Goal: Task Accomplishment & Management: Complete application form

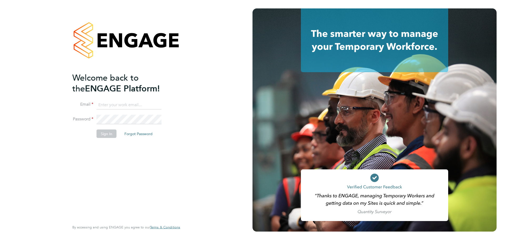
type input "[PERSON_NAME][EMAIL_ADDRESS][PERSON_NAME][DOMAIN_NAME]"
click at [127, 176] on div "Welcome back to the ENGAGE Platform! Email Gurraj.Singh@vistry.co.uk Password S…" at bounding box center [123, 146] width 103 height 148
click at [109, 135] on button "Sign In" at bounding box center [107, 133] width 20 height 8
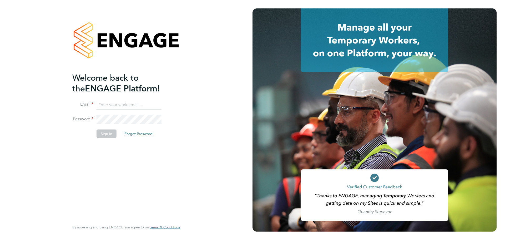
type input "Gurraj.Singh@vistry.co.uk"
click at [120, 189] on div "Welcome back to the ENGAGE Platform! Email Gurraj.Singh@vistry.co.uk Password S…" at bounding box center [123, 146] width 103 height 148
click at [108, 133] on button "Sign In" at bounding box center [107, 133] width 20 height 8
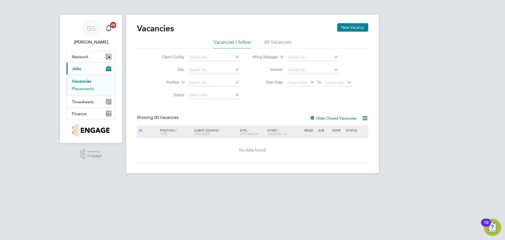
click at [78, 88] on link "Placements" at bounding box center [83, 88] width 22 height 5
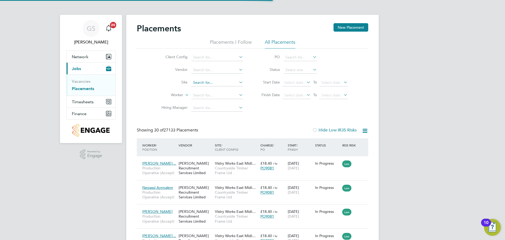
click at [207, 82] on input at bounding box center [217, 82] width 52 height 7
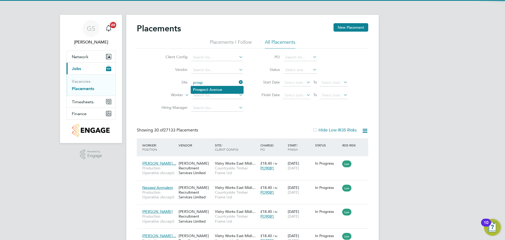
click at [220, 87] on li "Prosp ect Avenue" at bounding box center [217, 89] width 52 height 7
type input "[GEOGRAPHIC_DATA]"
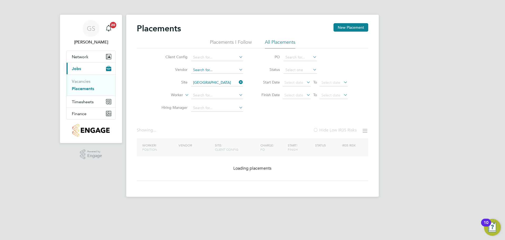
click at [213, 73] on input at bounding box center [217, 69] width 52 height 7
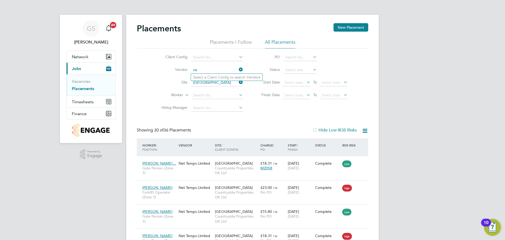
type input "n"
click at [207, 93] on input at bounding box center [217, 95] width 52 height 7
type input "shirley"
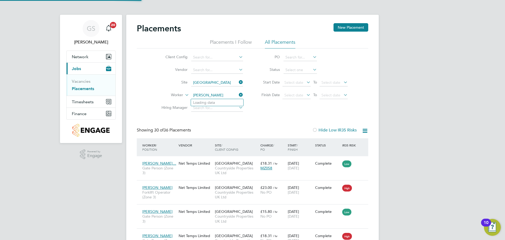
click at [215, 96] on input "shirley" at bounding box center [217, 95] width 52 height 7
click at [298, 129] on div "Showing 30 of 36 Placements Hide Low IR35 Risks" at bounding box center [253, 132] width 232 height 11
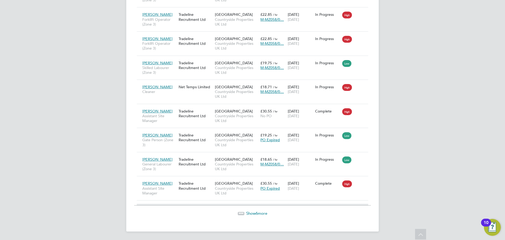
click at [252, 212] on span "Show 6 more" at bounding box center [256, 213] width 21 height 5
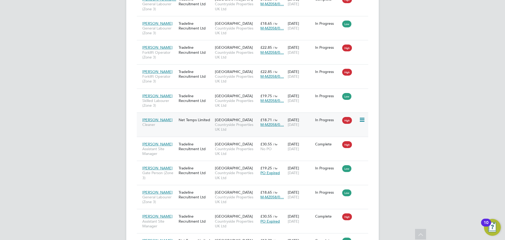
click at [157, 121] on span "[PERSON_NAME]" at bounding box center [157, 119] width 30 height 5
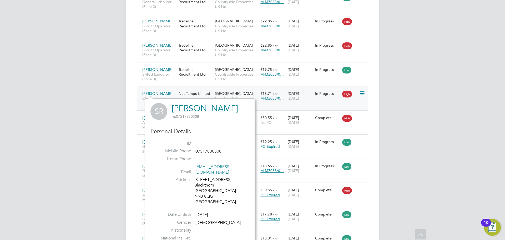
click at [363, 91] on icon at bounding box center [361, 93] width 5 height 6
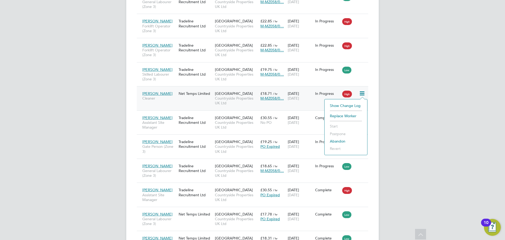
click at [307, 107] on div "Shirley Ryan Cleaner Net Temps Limited Prospect Avenue Countryside Properties U…" at bounding box center [253, 98] width 232 height 24
click at [269, 95] on span "£18.71" at bounding box center [267, 93] width 12 height 5
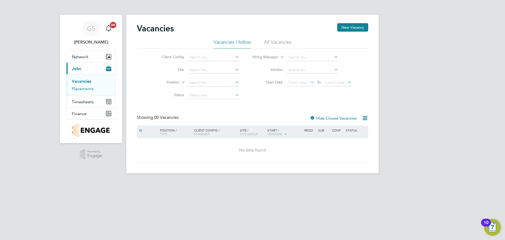
click at [89, 89] on link "Placements" at bounding box center [83, 88] width 22 height 5
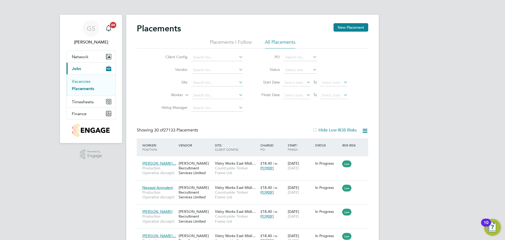
click at [86, 81] on link "Vacancies" at bounding box center [81, 81] width 19 height 5
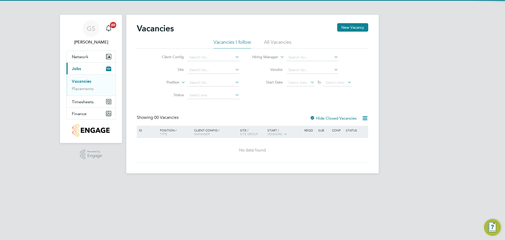
click at [333, 29] on div "Vacancies New Vacancy" at bounding box center [253, 31] width 232 height 16
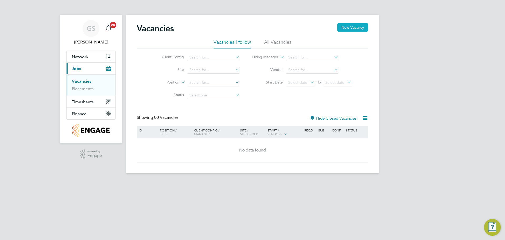
click at [353, 28] on button "New Vacancy" at bounding box center [352, 27] width 31 height 8
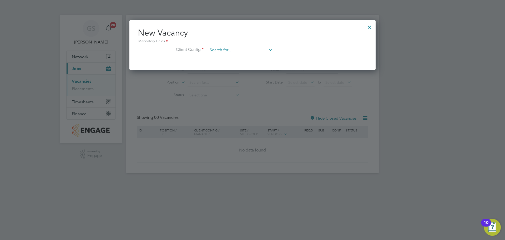
click at [215, 51] on input at bounding box center [240, 50] width 65 height 8
click at [265, 101] on li "Country side Properties UK Ltd" at bounding box center [267, 100] width 119 height 7
type input "Countryside Properties UK Ltd"
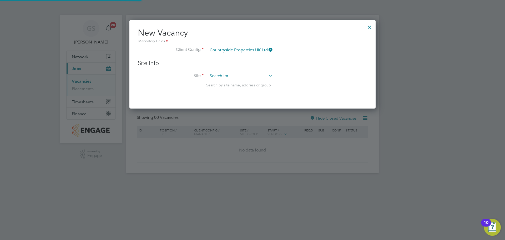
click at [235, 77] on input at bounding box center [240, 76] width 65 height 8
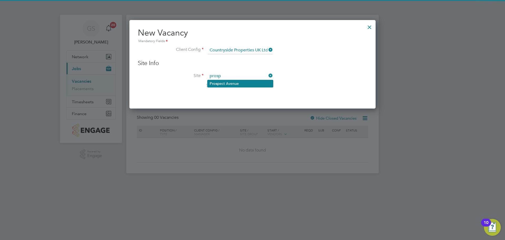
click at [236, 84] on li "Prosp ect Avenue" at bounding box center [241, 83] width 66 height 7
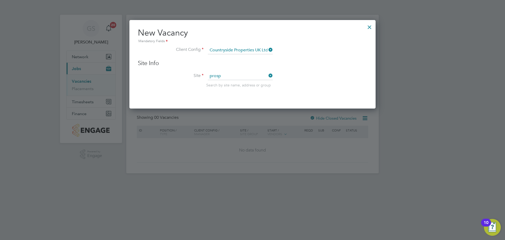
type input "[GEOGRAPHIC_DATA]"
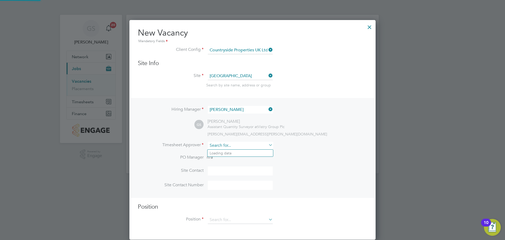
click at [233, 149] on div "Vacancies New Vacancy Vacancies I follow All Vacancies Client Config Site Posit…" at bounding box center [252, 94] width 253 height 158
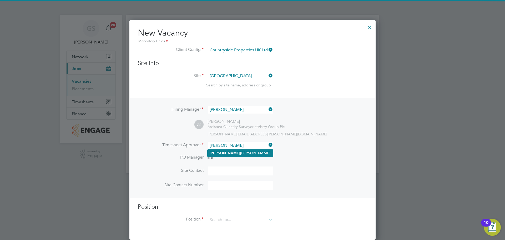
click at [234, 154] on li "Gurraj Singh" at bounding box center [241, 153] width 66 height 7
type input "[PERSON_NAME]"
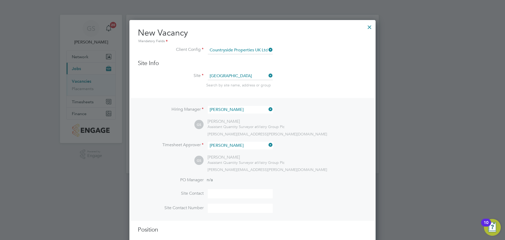
click at [230, 193] on input at bounding box center [240, 193] width 65 height 9
type input "John Nicholson"
click at [328, 195] on li "Site Contact John Nicholson" at bounding box center [253, 196] width 230 height 14
click at [258, 210] on input at bounding box center [240, 207] width 65 height 9
type input "+447936953097"
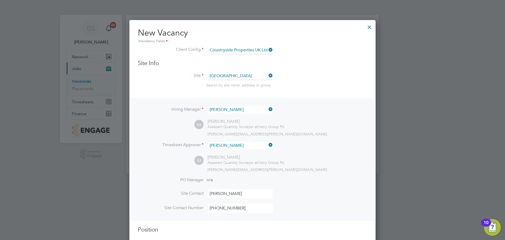
drag, startPoint x: 286, startPoint y: 207, endPoint x: 290, endPoint y: 180, distance: 27.1
click at [286, 206] on li "Site Contact Number +447936953097" at bounding box center [253, 210] width 230 height 14
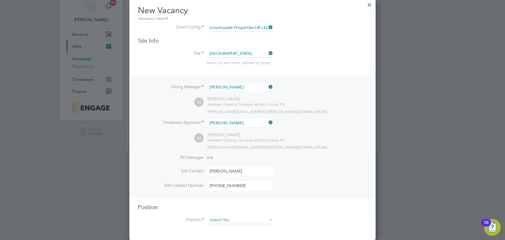
click at [236, 220] on input at bounding box center [240, 220] width 65 height 8
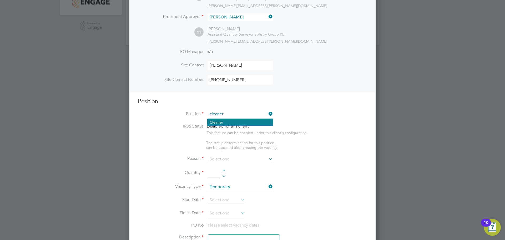
click at [241, 124] on li "Cleaner" at bounding box center [241, 122] width 66 height 7
type input "Cleaner"
type textarea "Cleaner"
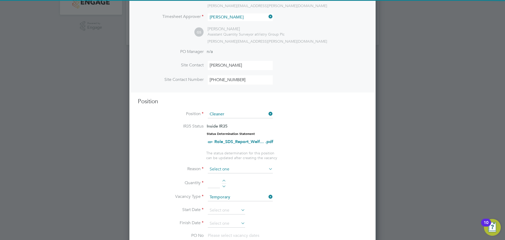
click at [240, 170] on input at bounding box center [240, 169] width 65 height 8
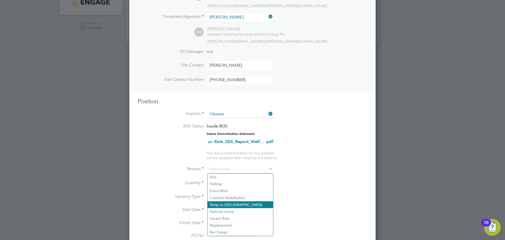
click at [233, 202] on li "Temp to Perm" at bounding box center [241, 204] width 66 height 7
type input "Temp to Perm"
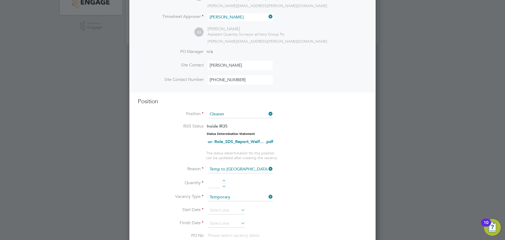
click at [224, 181] on div at bounding box center [224, 182] width 4 height 4
type input "1"
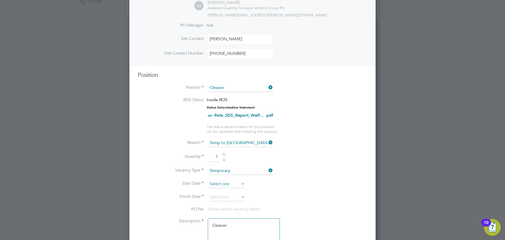
click at [217, 186] on input at bounding box center [226, 184] width 37 height 8
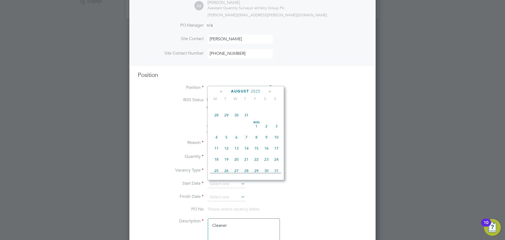
click at [218, 140] on span "4" at bounding box center [217, 137] width 10 height 10
type input "[DATE]"
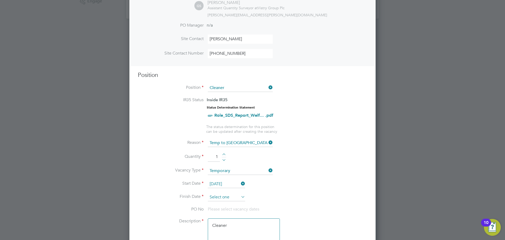
click at [223, 200] on input at bounding box center [226, 197] width 37 height 8
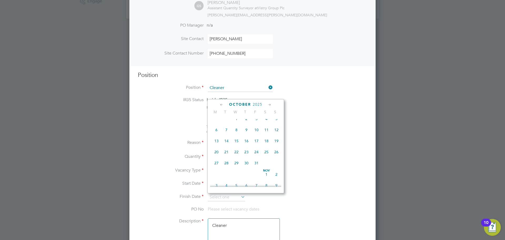
click at [226, 157] on span "21" at bounding box center [227, 152] width 10 height 10
type input "[DATE]"
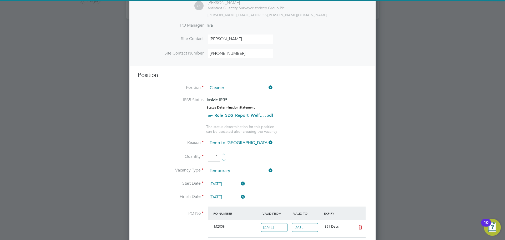
click at [306, 160] on li "Quantity 1" at bounding box center [253, 159] width 230 height 15
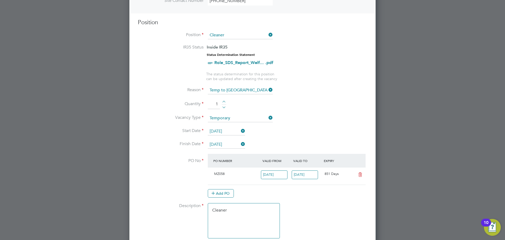
click at [358, 176] on icon at bounding box center [360, 174] width 7 height 4
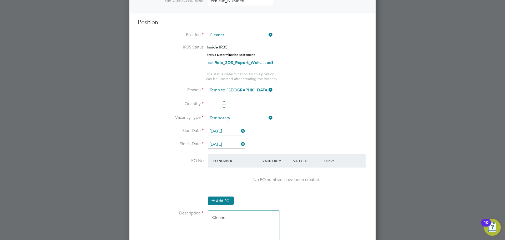
click at [228, 198] on button "Add PO" at bounding box center [221, 200] width 26 height 8
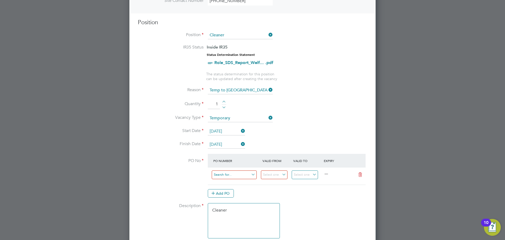
paste input "M-MZ058/00168"
type input "M-MZ058/00168"
click at [249, 183] on li "M-MZ058/00168" at bounding box center [235, 182] width 46 height 7
type input "[DATE]"
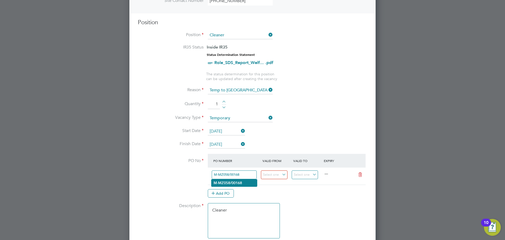
type input "[DATE]"
click at [315, 196] on div "Add PO" at bounding box center [287, 193] width 158 height 8
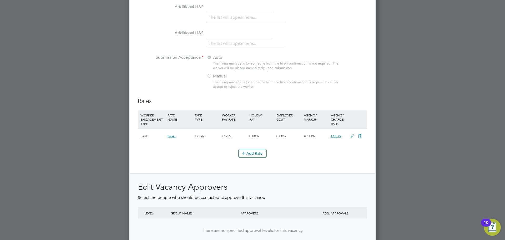
click at [351, 138] on icon at bounding box center [352, 136] width 7 height 4
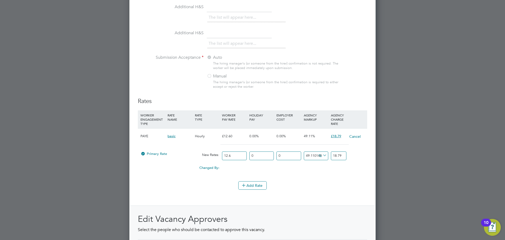
click at [340, 154] on input "18.79" at bounding box center [339, 155] width 16 height 9
type input "48.41269841269841"
type input "18.7"
type input "48.492063492063494"
type input "18.71"
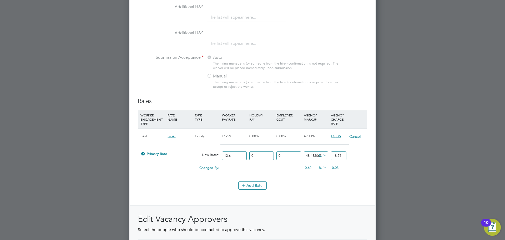
click at [296, 188] on div "Add Rate" at bounding box center [253, 185] width 230 height 8
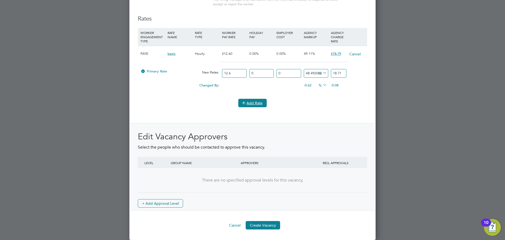
click at [258, 106] on button "Add Rate" at bounding box center [252, 103] width 28 height 8
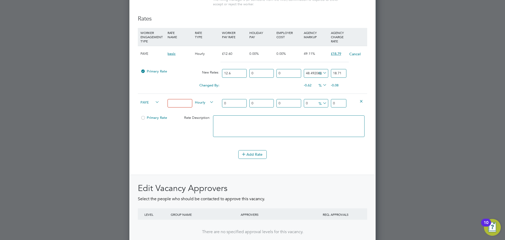
click at [361, 103] on icon at bounding box center [362, 101] width 4 height 4
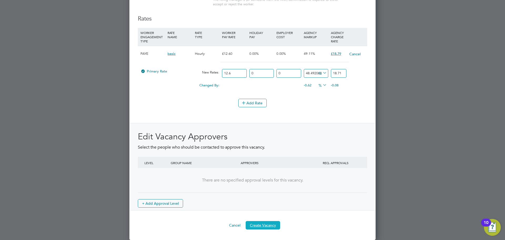
click at [271, 225] on button "Create Vacancy" at bounding box center [263, 225] width 34 height 8
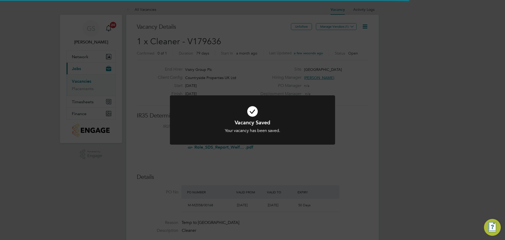
click at [270, 203] on div "Vacancy Saved Your vacancy has been saved. Cancel Okay" at bounding box center [252, 120] width 505 height 240
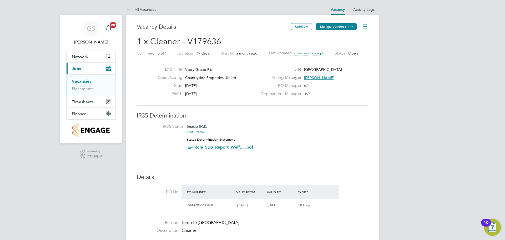
click at [340, 27] on button "Manage Vendors (1)" at bounding box center [336, 26] width 41 height 7
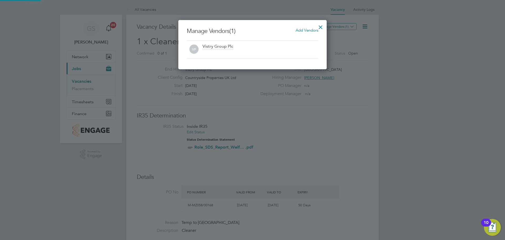
click at [297, 28] on span "Add Vendors" at bounding box center [307, 30] width 23 height 5
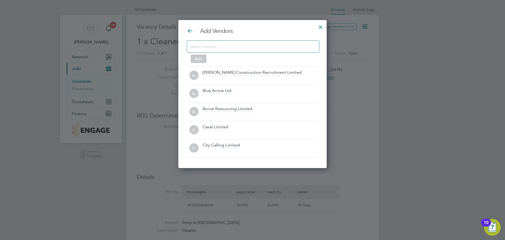
click at [264, 44] on input at bounding box center [249, 46] width 118 height 7
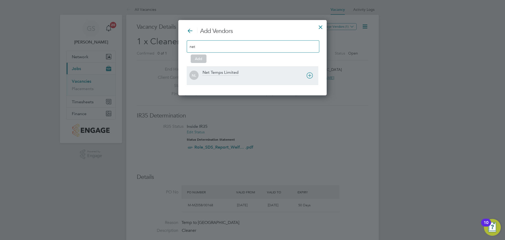
type input "net"
click at [236, 82] on div "NL Net Temps Limited" at bounding box center [253, 75] width 132 height 18
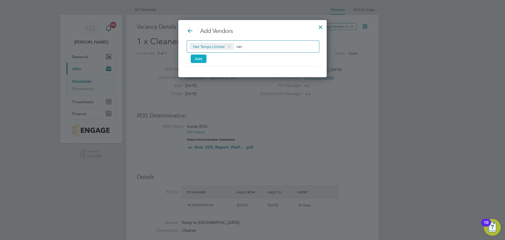
click at [203, 60] on button "Add" at bounding box center [199, 58] width 16 height 8
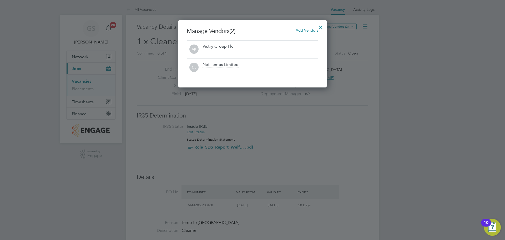
click at [320, 27] on div at bounding box center [320, 25] width 9 height 9
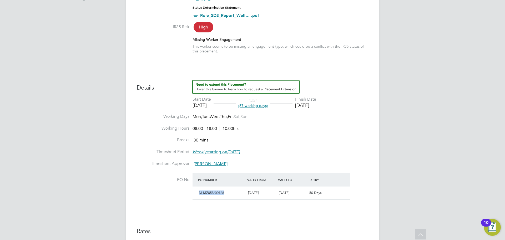
drag, startPoint x: 225, startPoint y: 193, endPoint x: 197, endPoint y: 193, distance: 28.2
click at [197, 193] on div "M-MZ058/00168" at bounding box center [221, 192] width 49 height 9
copy span "M-MZ058/00168"
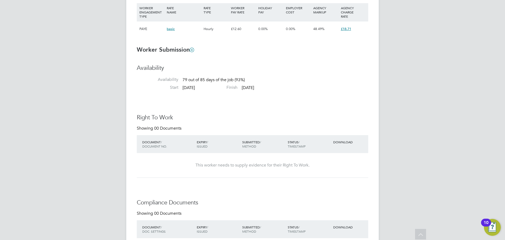
scroll to position [368, 0]
